Goal: Obtain resource: Download file/media

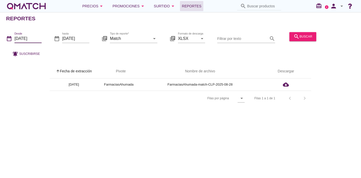
click at [33, 36] on input "[DATE]" at bounding box center [27, 39] width 27 height 8
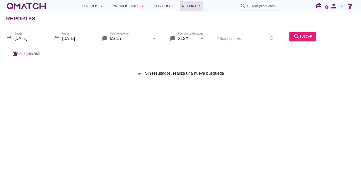
click at [25, 41] on input "2025-08-01" at bounding box center [27, 39] width 27 height 8
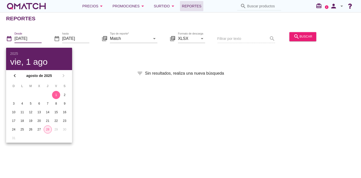
click at [47, 130] on div "28" at bounding box center [48, 129] width 8 height 5
type input "[DATE]"
click at [75, 115] on div "Reportes date_range Desde 2025-08-28 date_range hasta 2025-08-28 library_books …" at bounding box center [180, 95] width 361 height 166
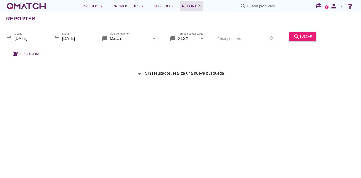
click at [288, 38] on div "search buscar" at bounding box center [303, 38] width 31 height 17
click at [296, 38] on icon "search" at bounding box center [297, 37] width 6 height 6
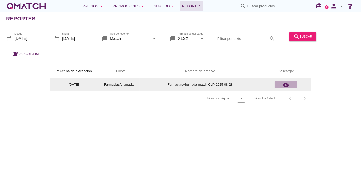
click at [289, 84] on icon "cloud_download" at bounding box center [286, 85] width 6 height 6
